Goal: Find contact information

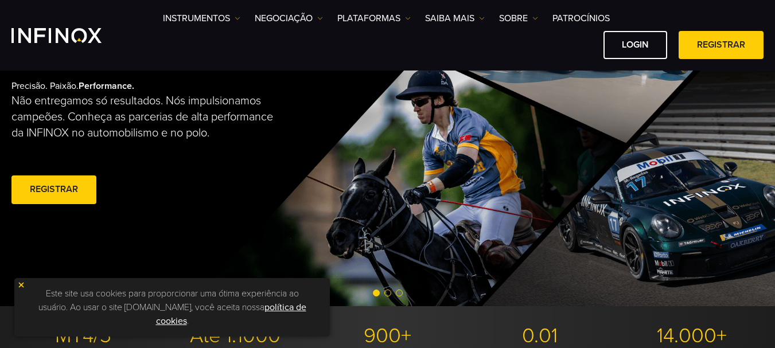
scroll to position [230, 0]
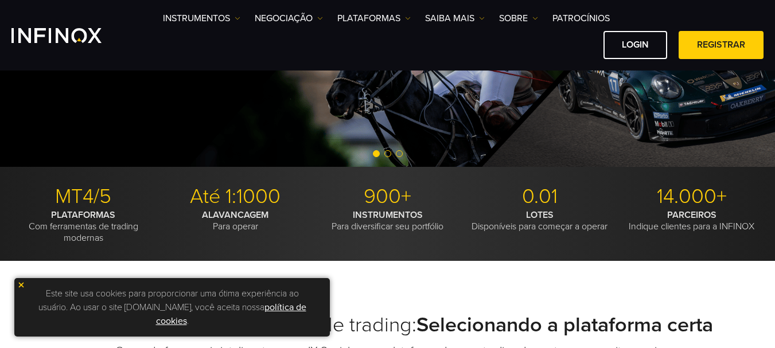
click at [21, 286] on img at bounding box center [21, 285] width 8 height 8
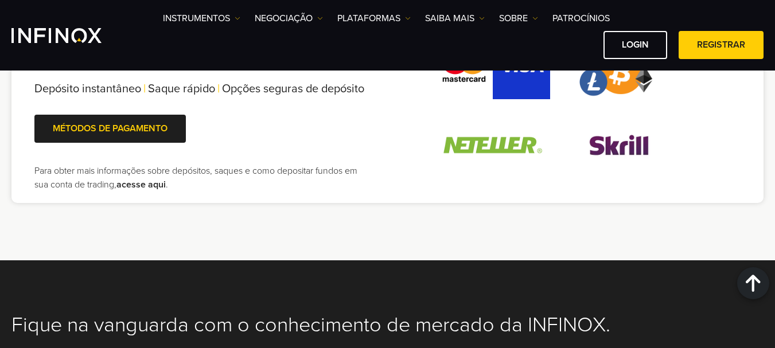
scroll to position [2239, 0]
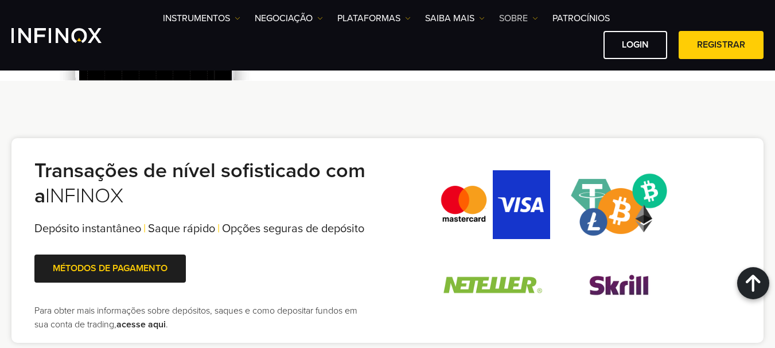
click at [510, 17] on link "SOBRE" at bounding box center [518, 18] width 39 height 14
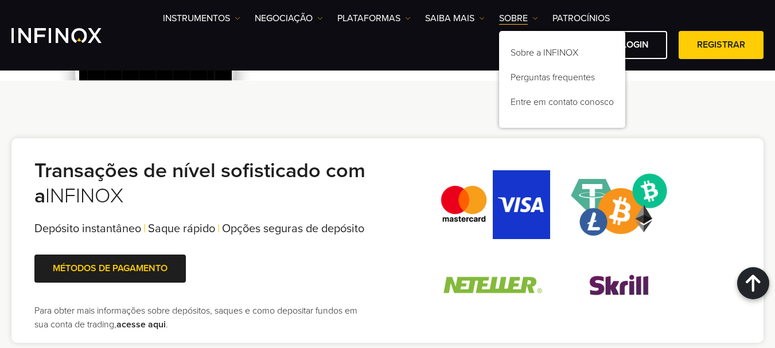
scroll to position [0, 0]
click at [536, 49] on link "Sobre a INFINOX" at bounding box center [562, 54] width 126 height 25
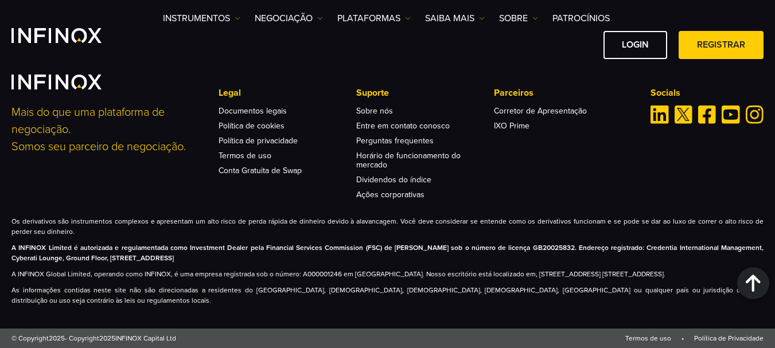
scroll to position [4248, 0]
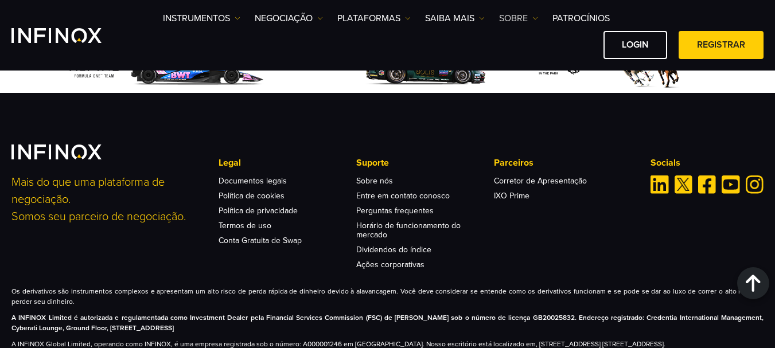
click at [521, 18] on link "SOBRE" at bounding box center [518, 18] width 39 height 14
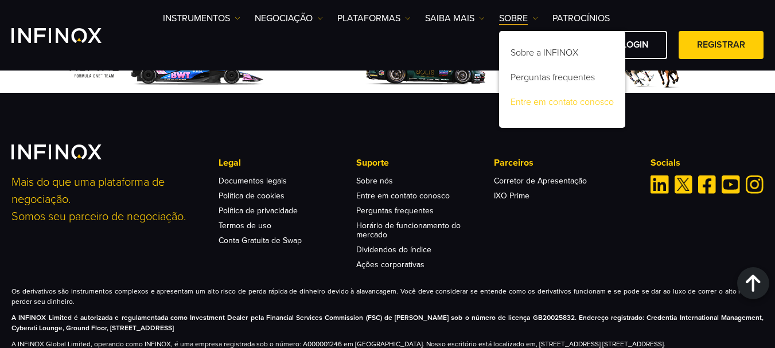
scroll to position [0, 0]
click at [546, 104] on link "Entre em contato conosco" at bounding box center [562, 104] width 126 height 25
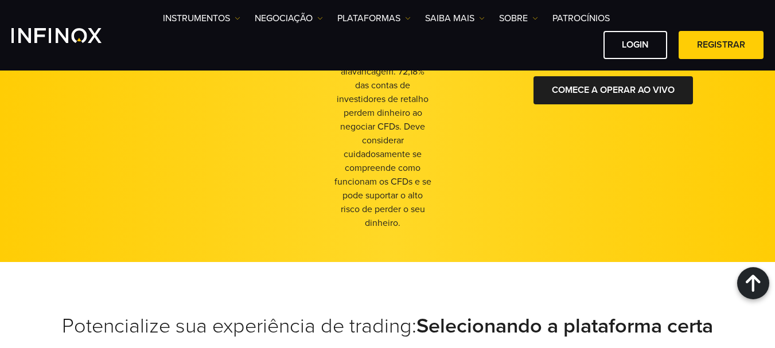
scroll to position [804, 0]
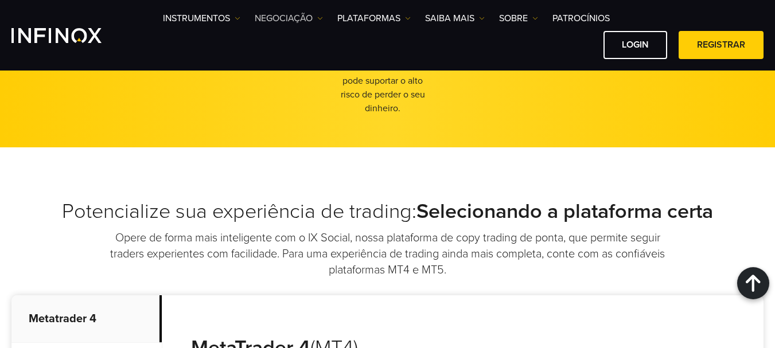
click at [293, 18] on link "NEGOCIAÇÃO" at bounding box center [289, 18] width 68 height 14
